Goal: Download file/media

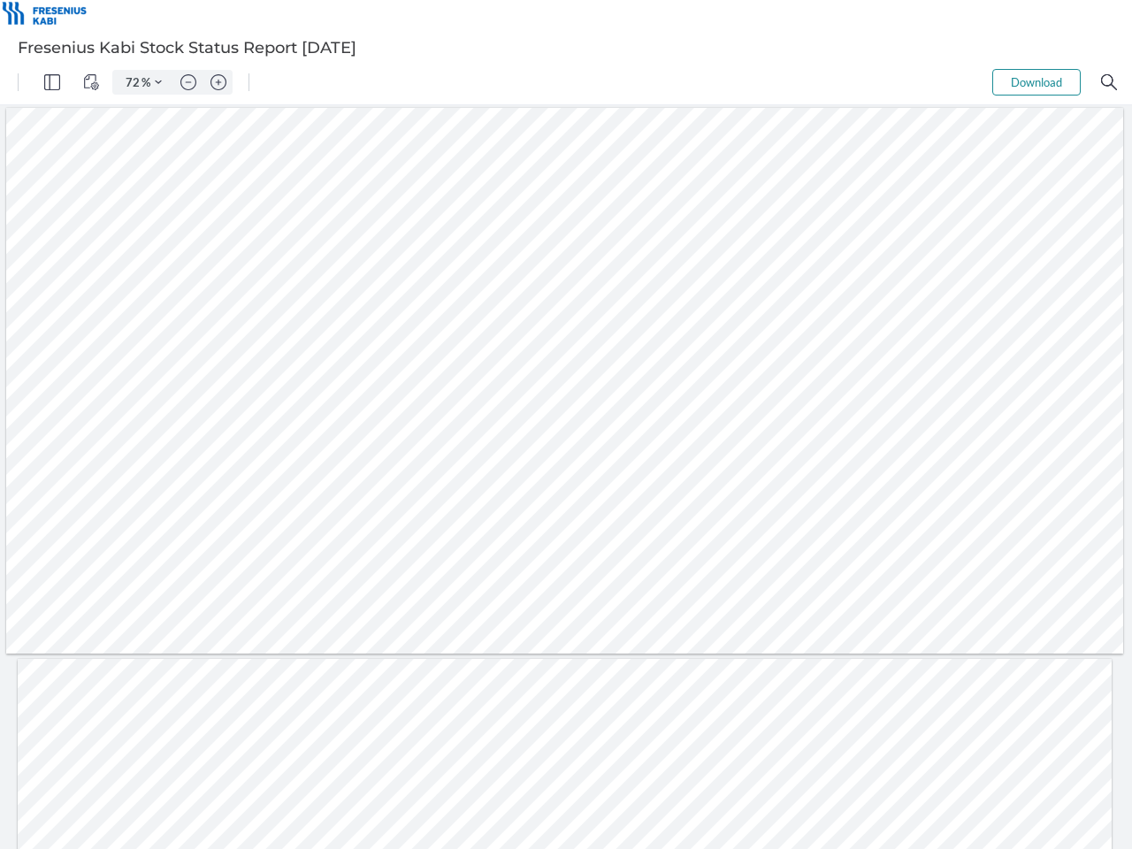
click at [52, 82] on img "Panel" at bounding box center [52, 82] width 16 height 16
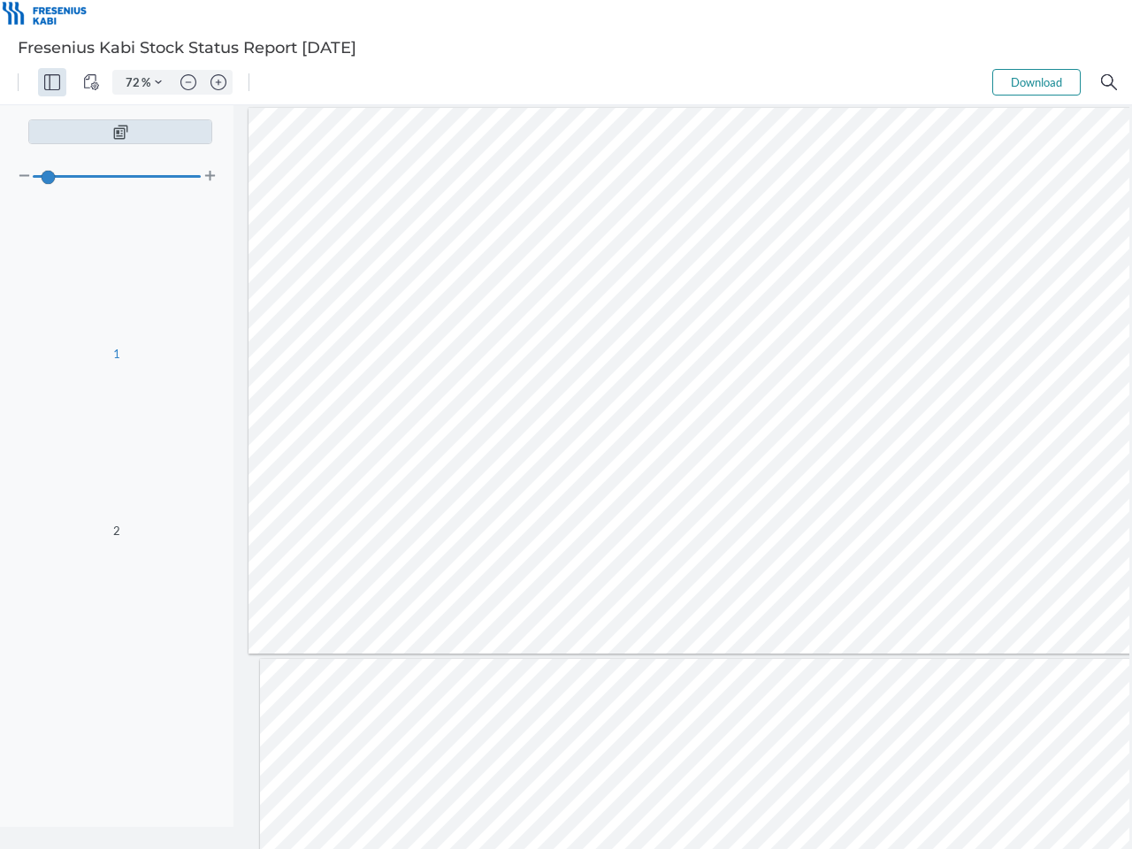
click at [91, 82] on img "View Controls" at bounding box center [91, 82] width 16 height 16
click at [134, 82] on input "72" at bounding box center [129, 82] width 25 height 16
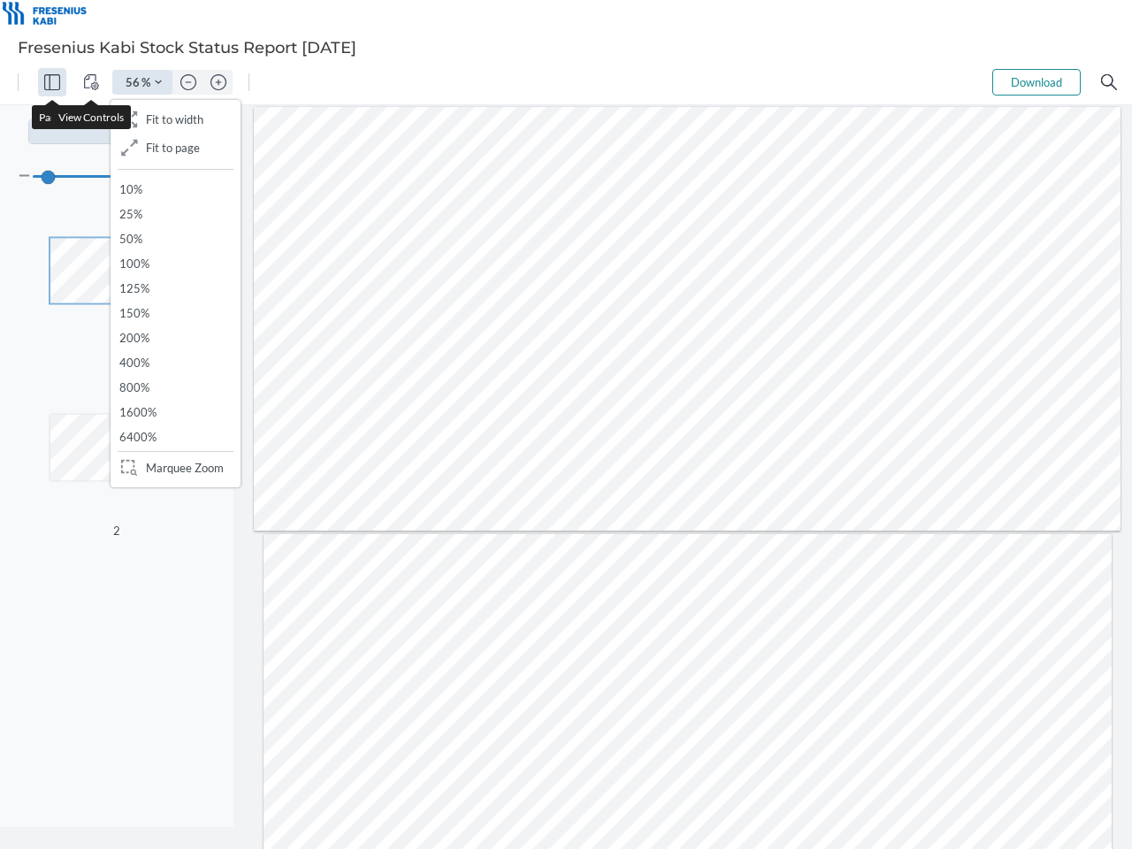
click at [158, 82] on img "Zoom Controls" at bounding box center [158, 82] width 7 height 7
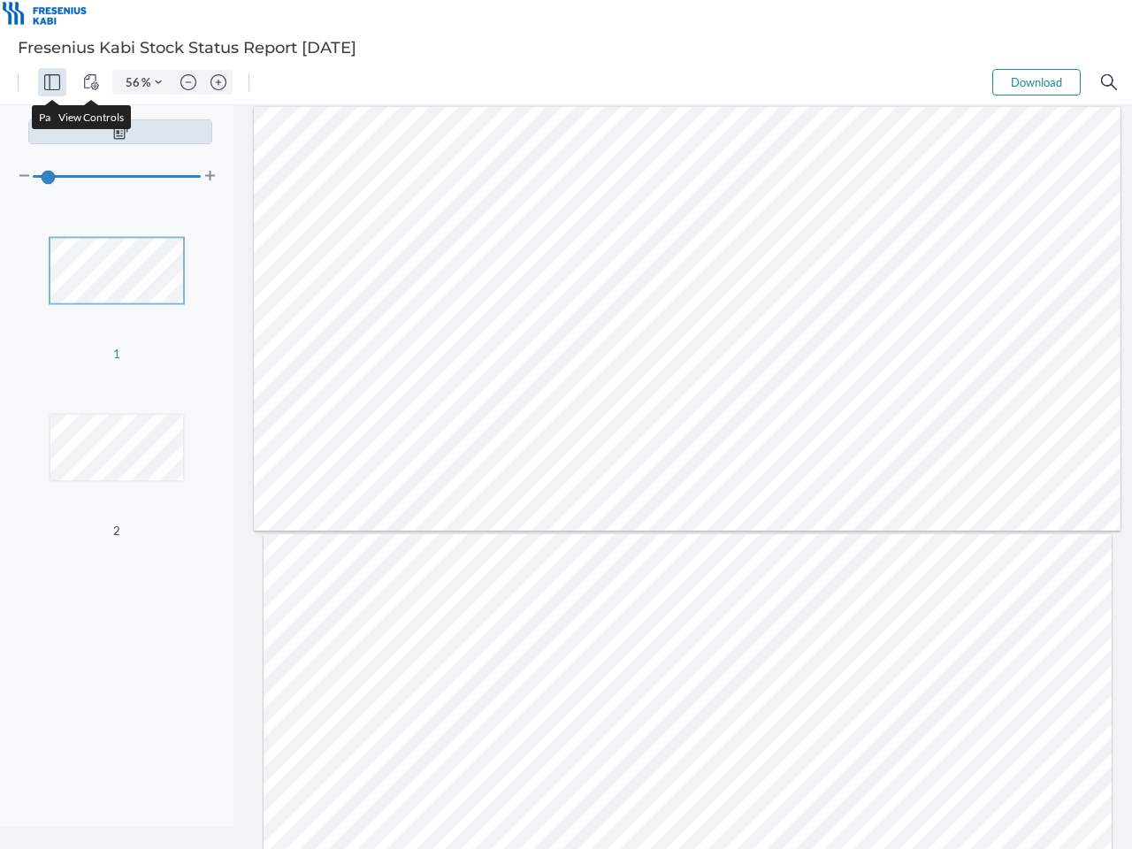
click at [188, 82] on img "Zoom out" at bounding box center [188, 82] width 16 height 16
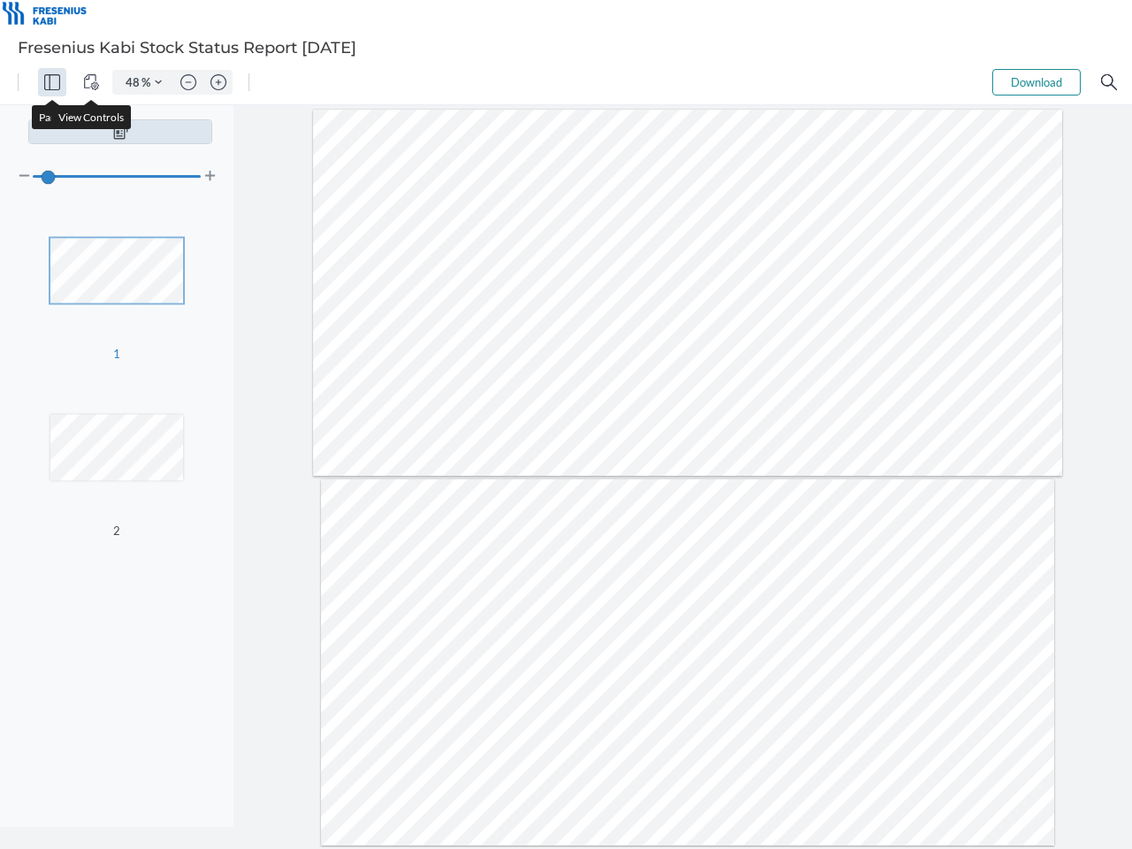
click at [218, 82] on img "Zoom in" at bounding box center [218, 82] width 16 height 16
type input "56"
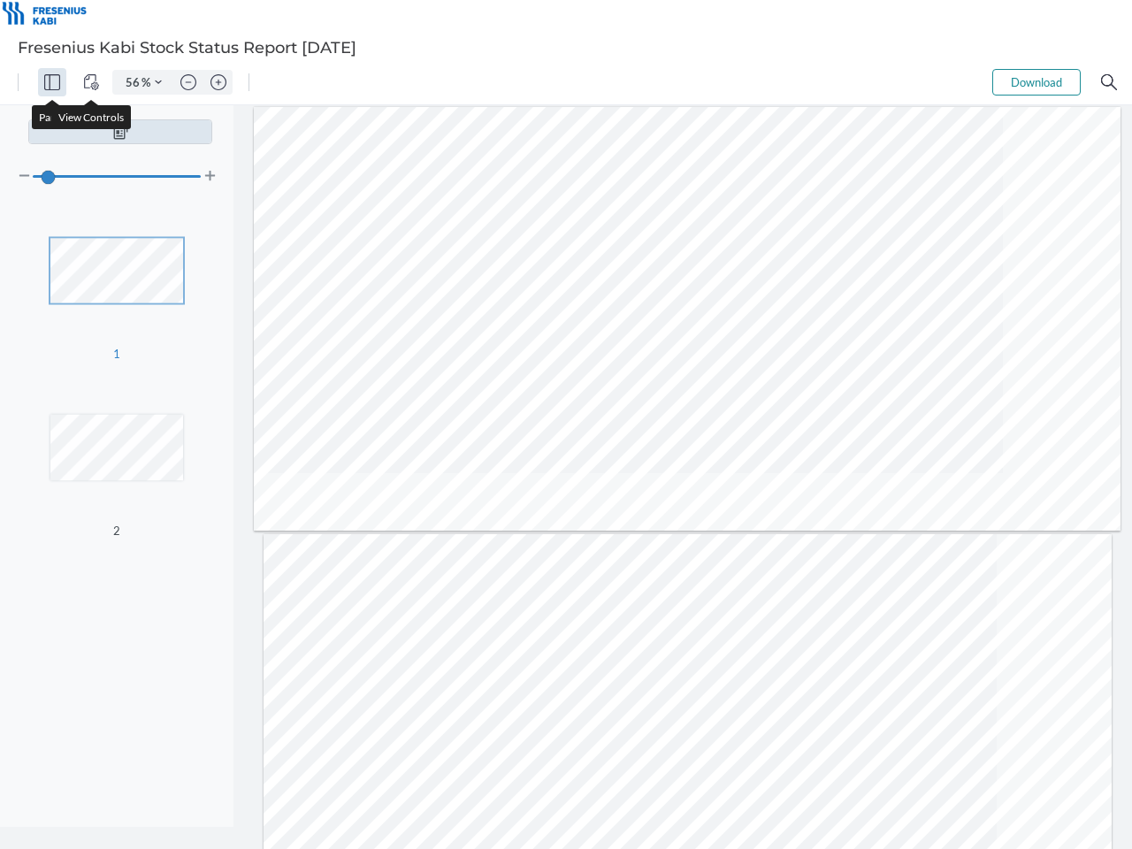
click at [1036, 82] on button "Download" at bounding box center [1036, 82] width 88 height 27
